Goal: Task Accomplishment & Management: Manage account settings

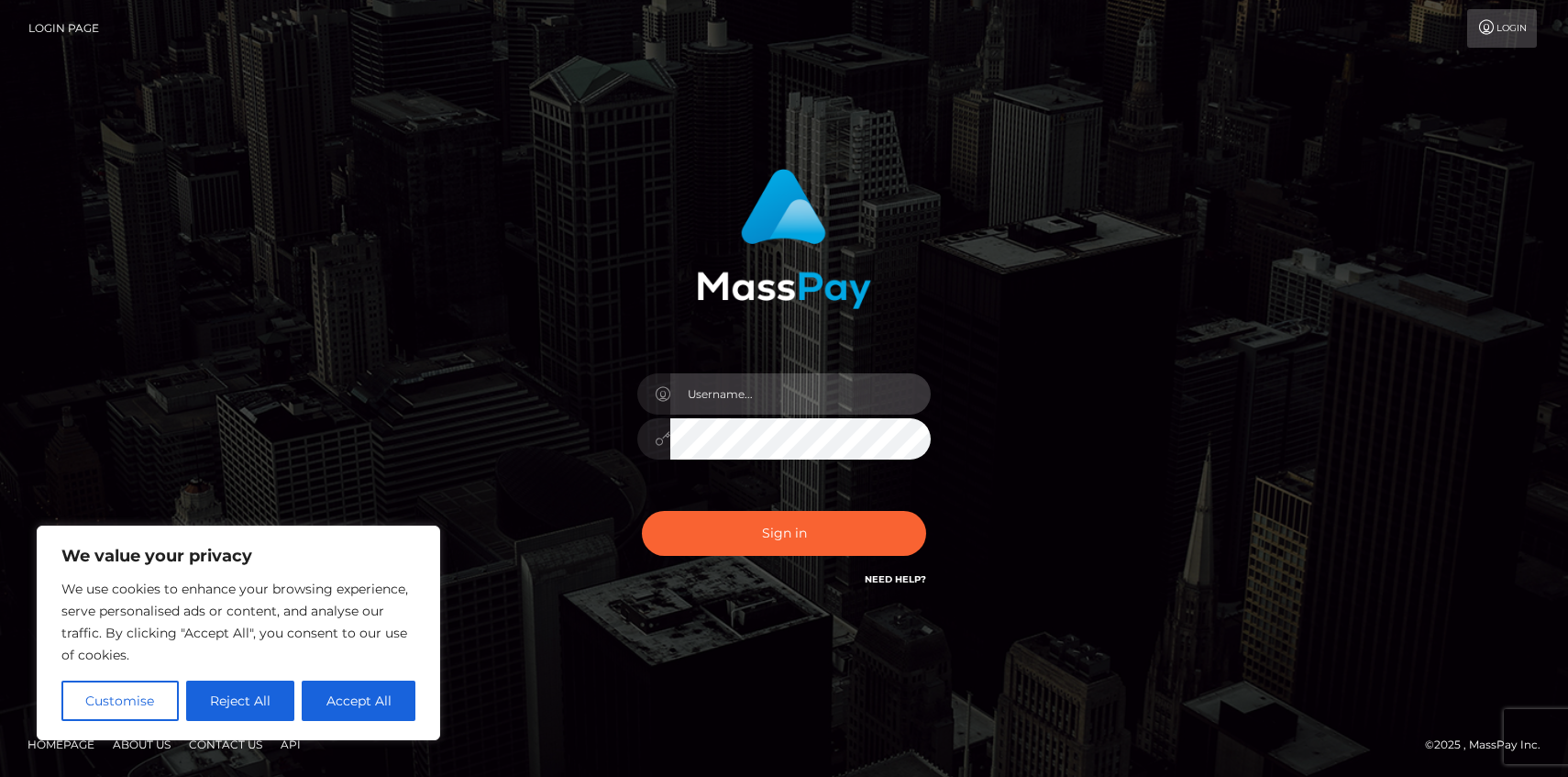
click at [801, 377] on input "text" at bounding box center [800, 393] width 260 height 41
type input "[EMAIL_ADDRESS][PERSON_NAME][DOMAIN_NAME]"
click at [641, 511] on button "Sign in" at bounding box center [783, 533] width 284 height 45
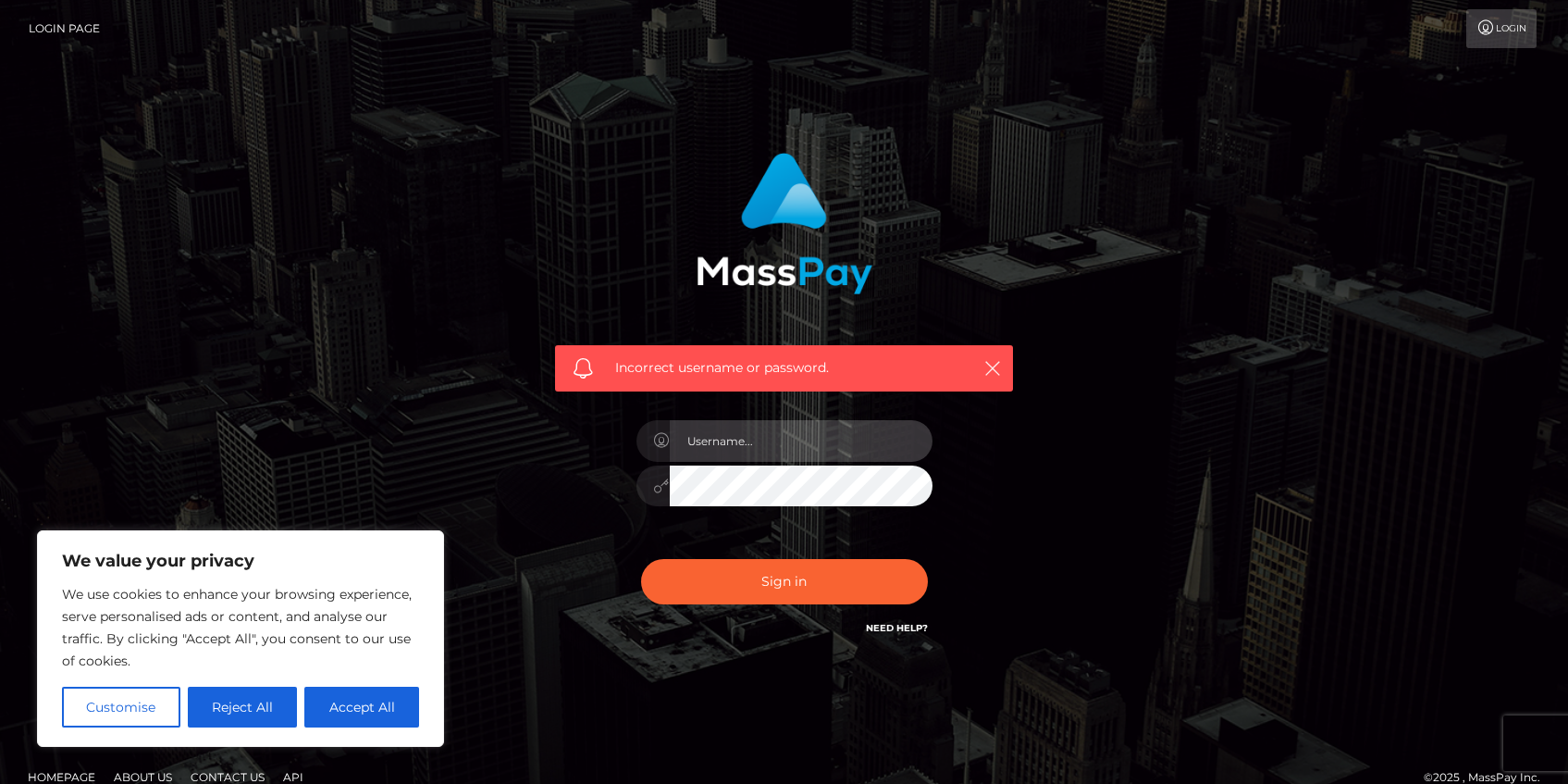
click at [774, 429] on input "text" at bounding box center [800, 440] width 263 height 42
click at [1252, 189] on div "Incorrect username or password." at bounding box center [784, 404] width 1055 height 532
